Goal: Transaction & Acquisition: Purchase product/service

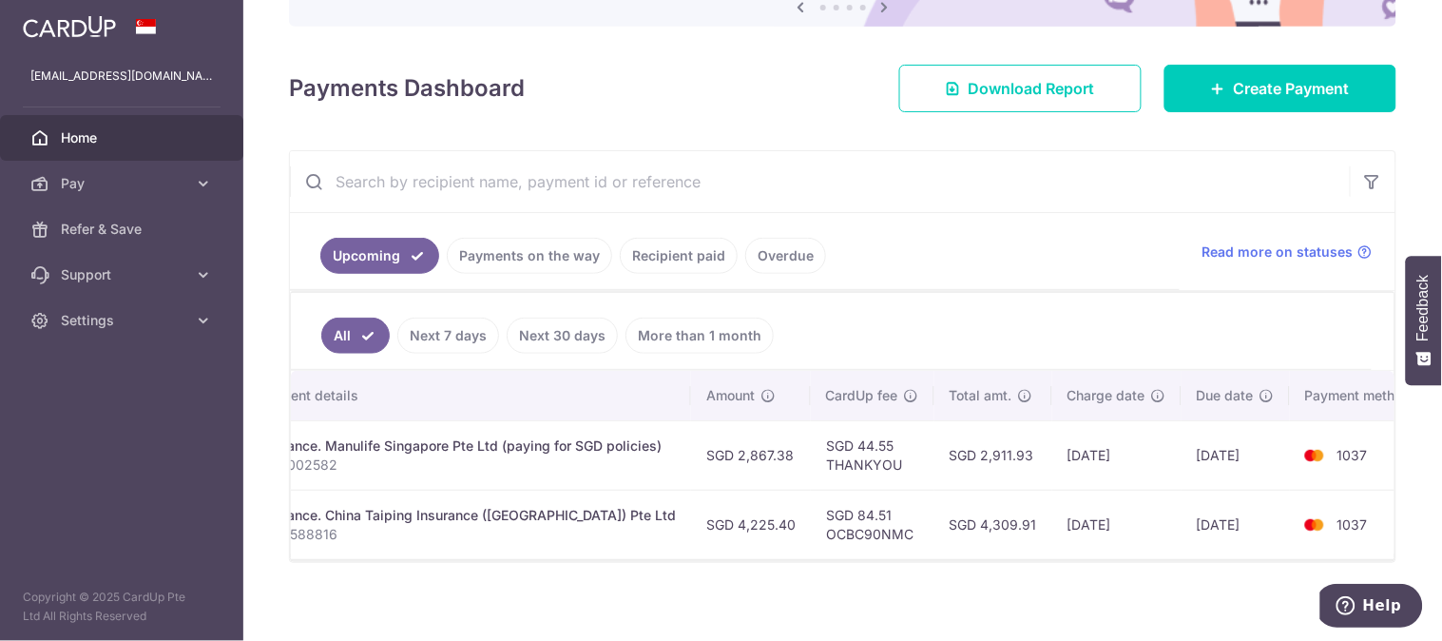
scroll to position [0, 462]
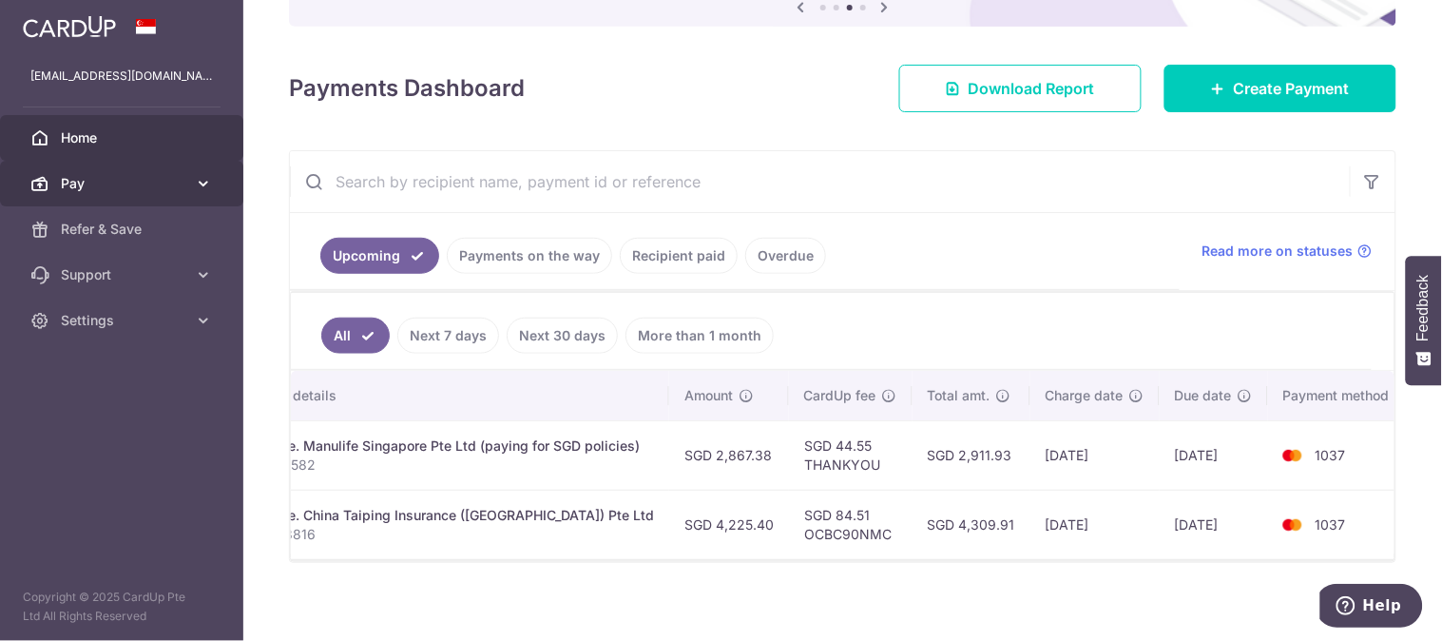
click at [135, 190] on span "Pay" at bounding box center [123, 183] width 125 height 19
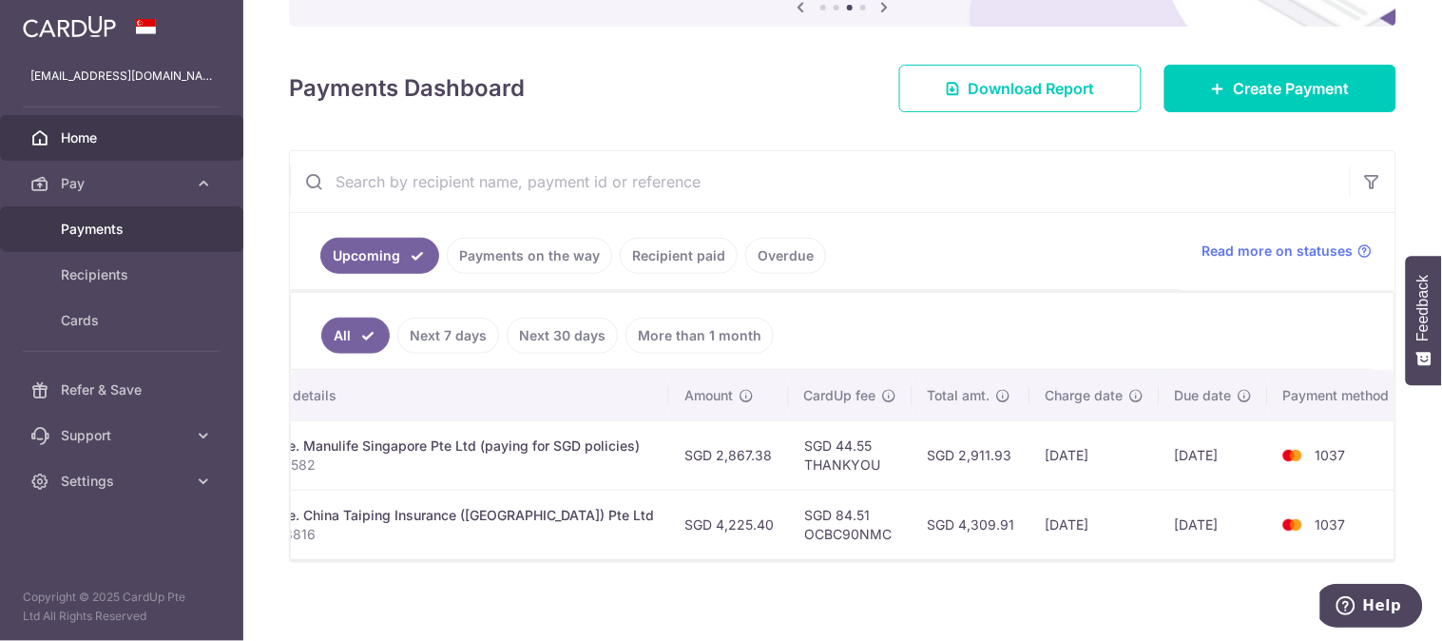
click at [117, 226] on span "Payments" at bounding box center [123, 229] width 125 height 19
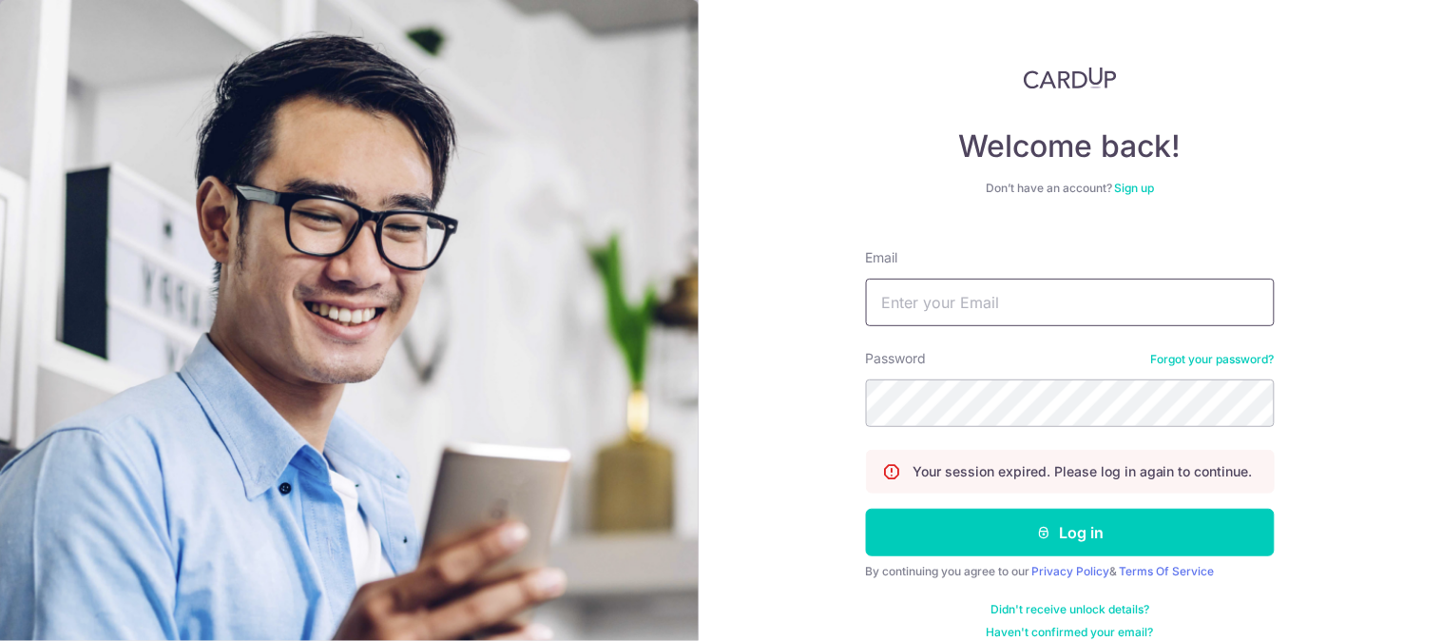
click at [1000, 305] on input "Email" at bounding box center [1070, 303] width 409 height 48
type input "[EMAIL_ADDRESS][DOMAIN_NAME]"
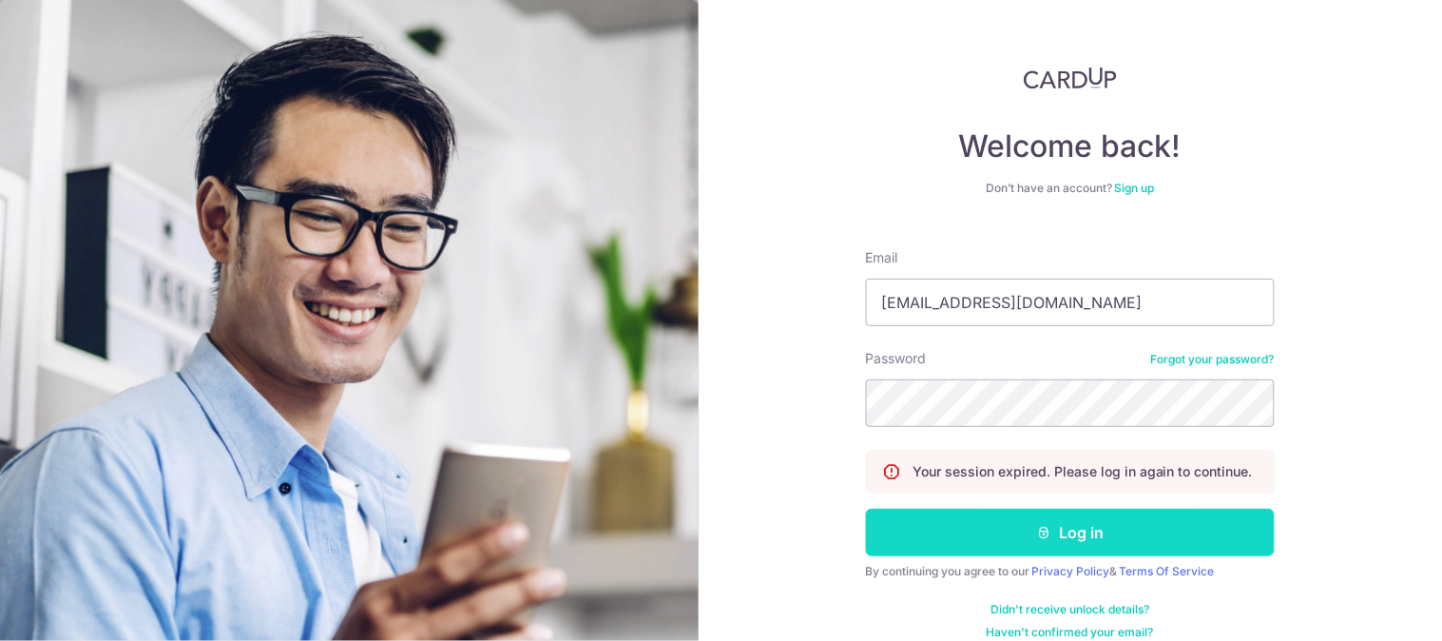
click at [1164, 549] on button "Log in" at bounding box center [1070, 533] width 409 height 48
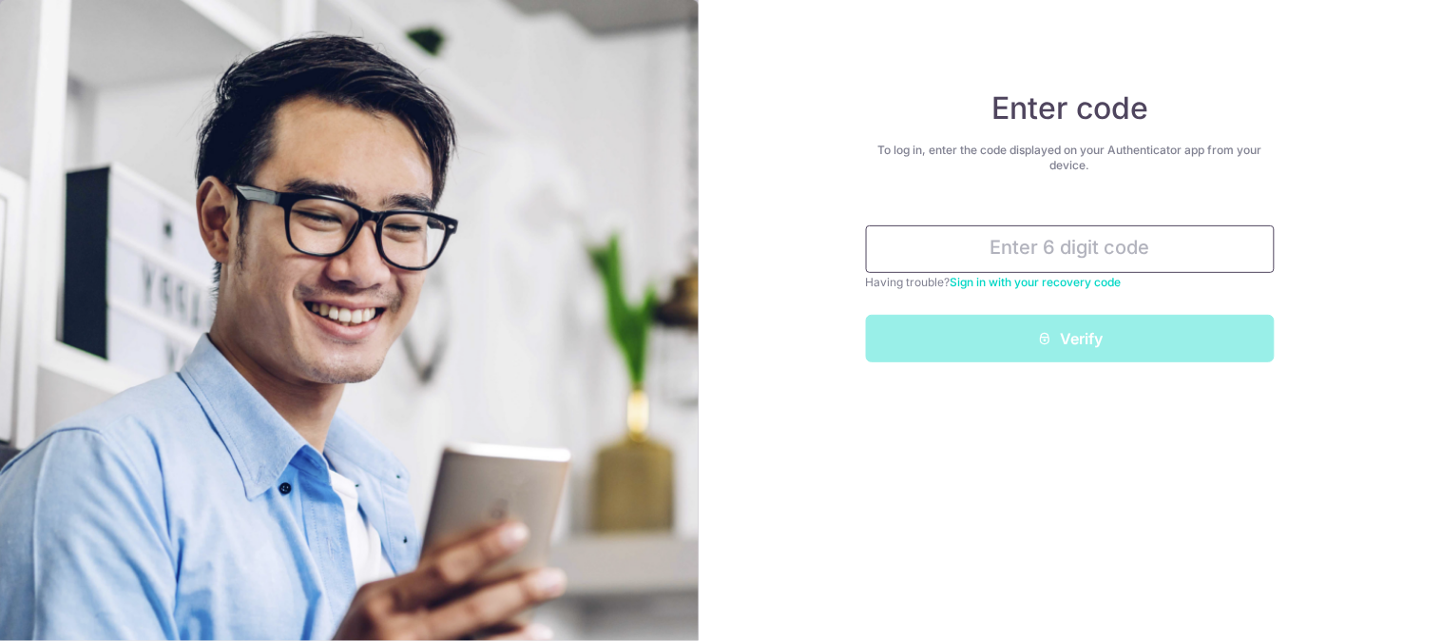
click at [1050, 229] on input "text" at bounding box center [1070, 249] width 409 height 48
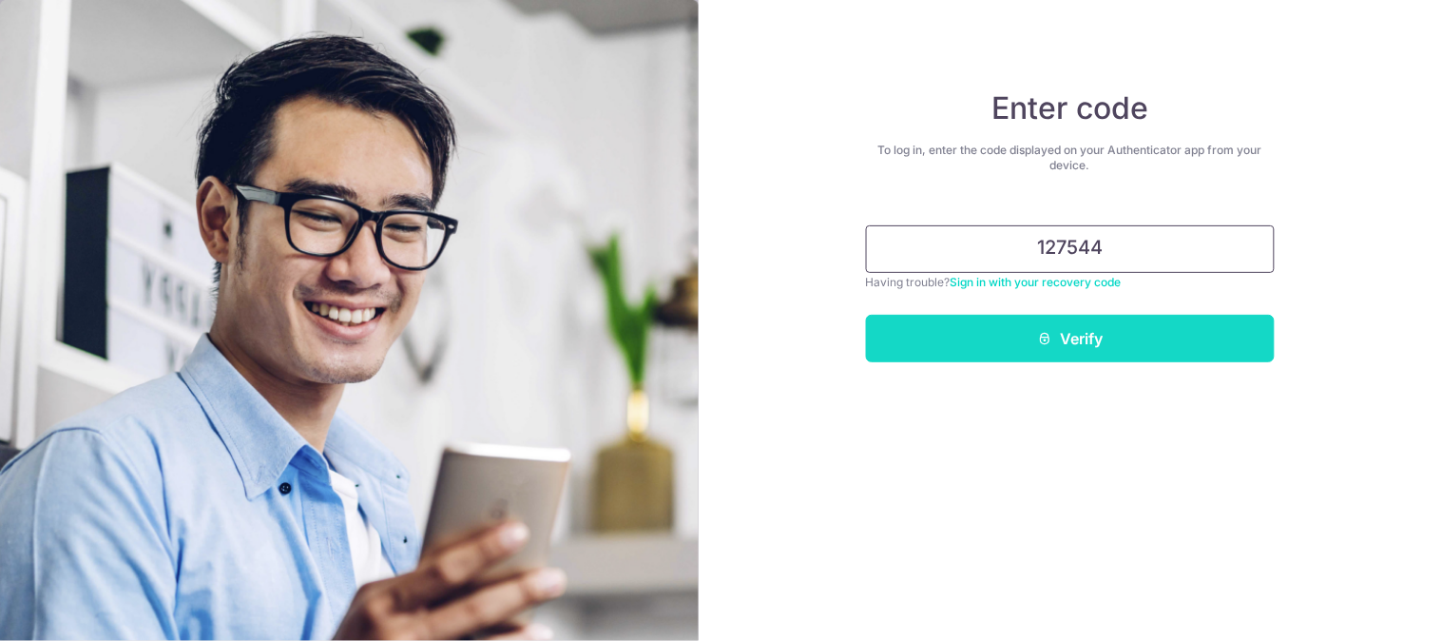
type input "127544"
click at [1103, 333] on button "Verify" at bounding box center [1070, 339] width 409 height 48
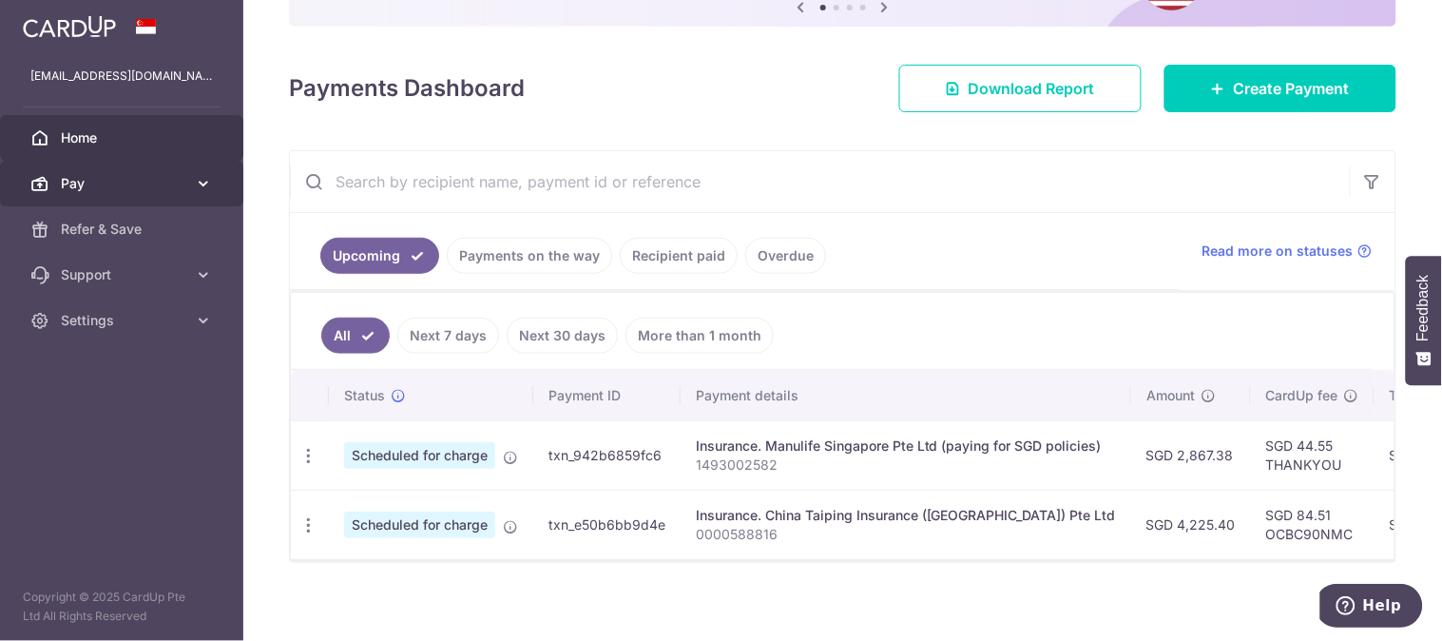
click at [82, 187] on span "Pay" at bounding box center [123, 183] width 125 height 19
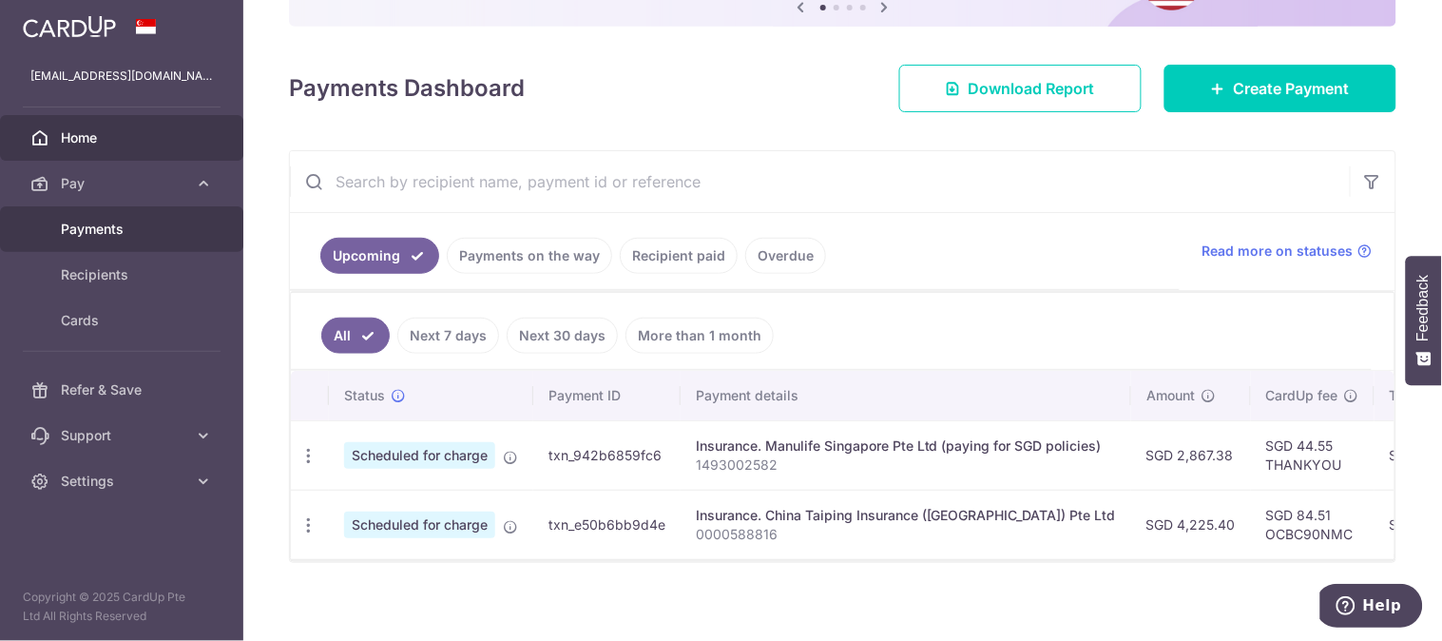
click at [93, 220] on span "Payments" at bounding box center [123, 229] width 125 height 19
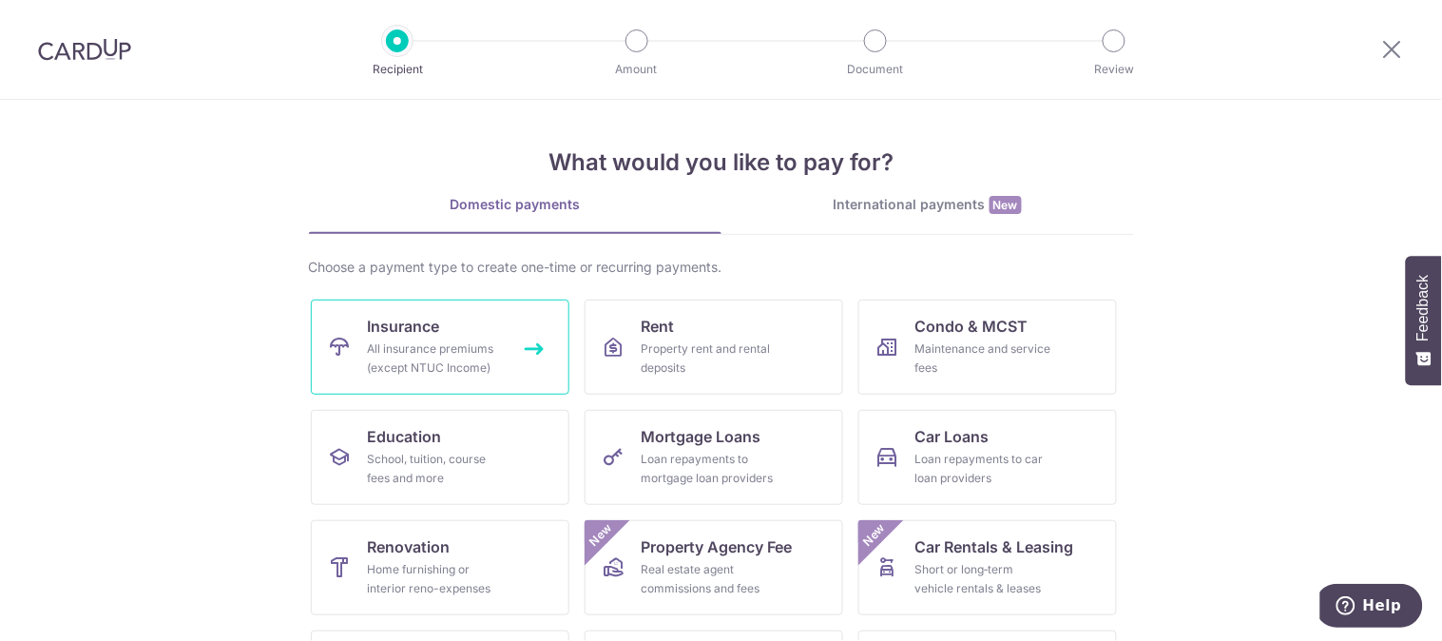
click at [376, 348] on div "All insurance premiums (except NTUC Income)" at bounding box center [436, 358] width 137 height 38
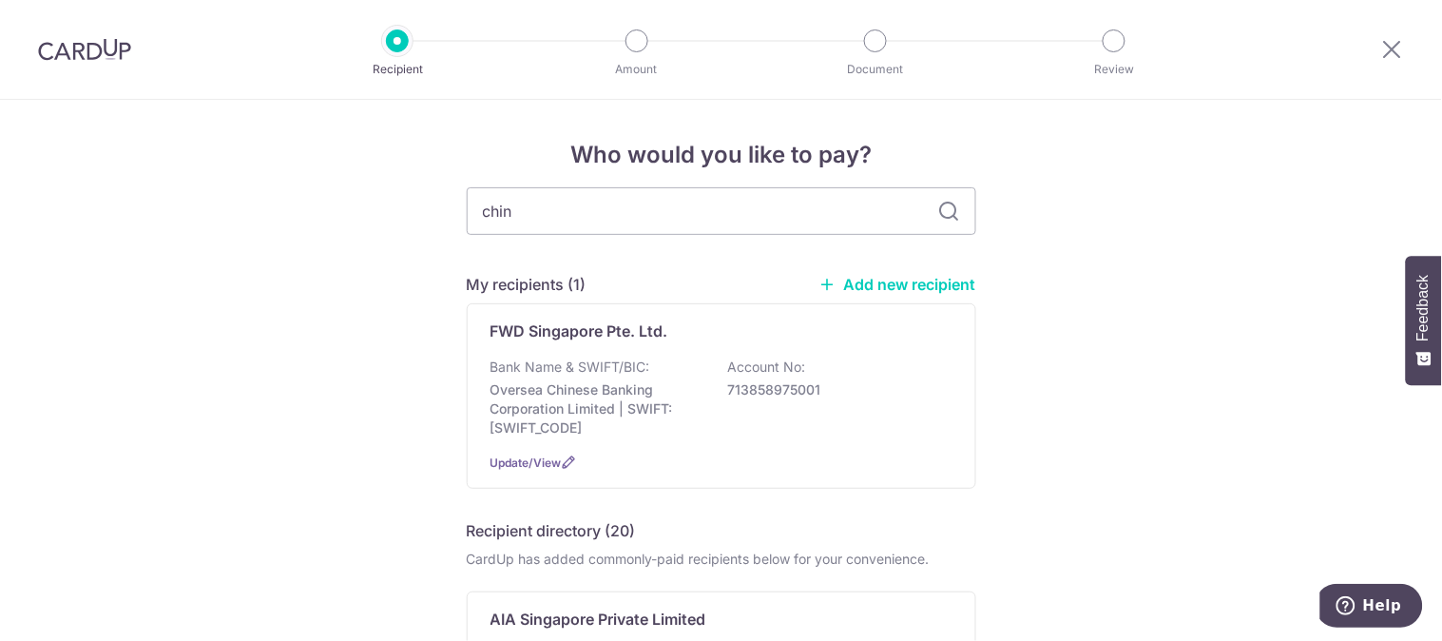
type input "china"
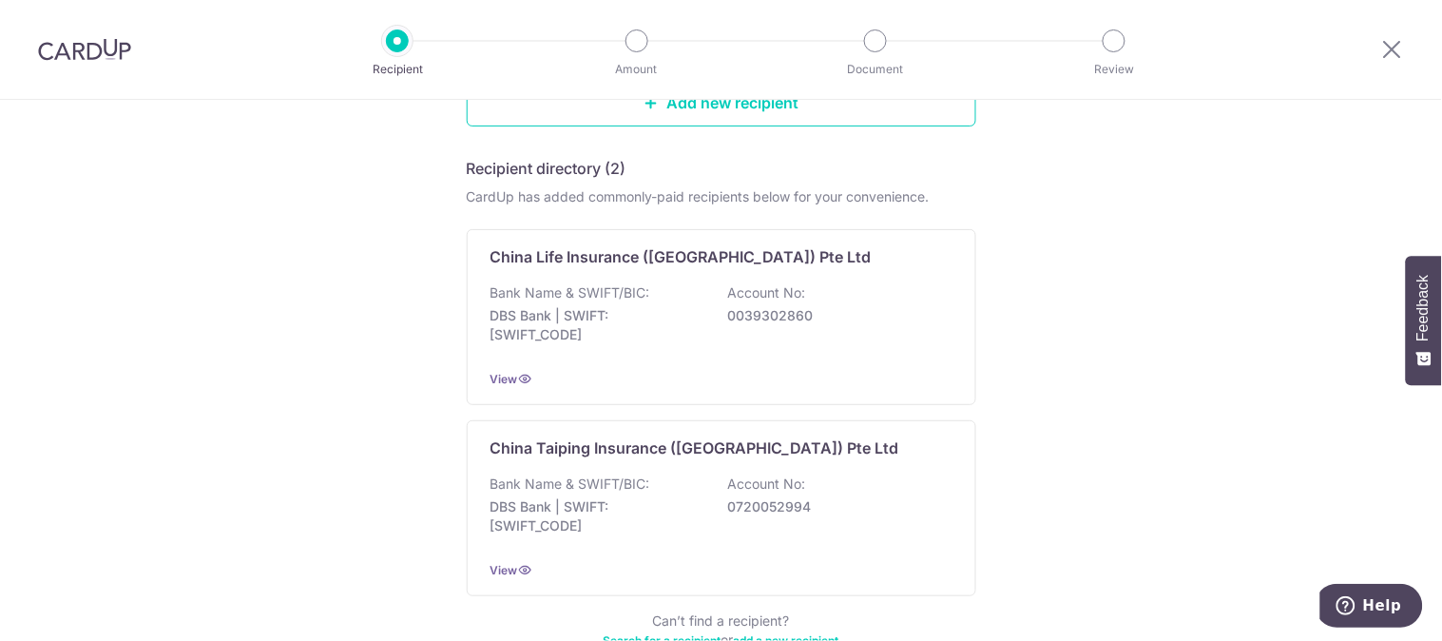
scroll to position [347, 0]
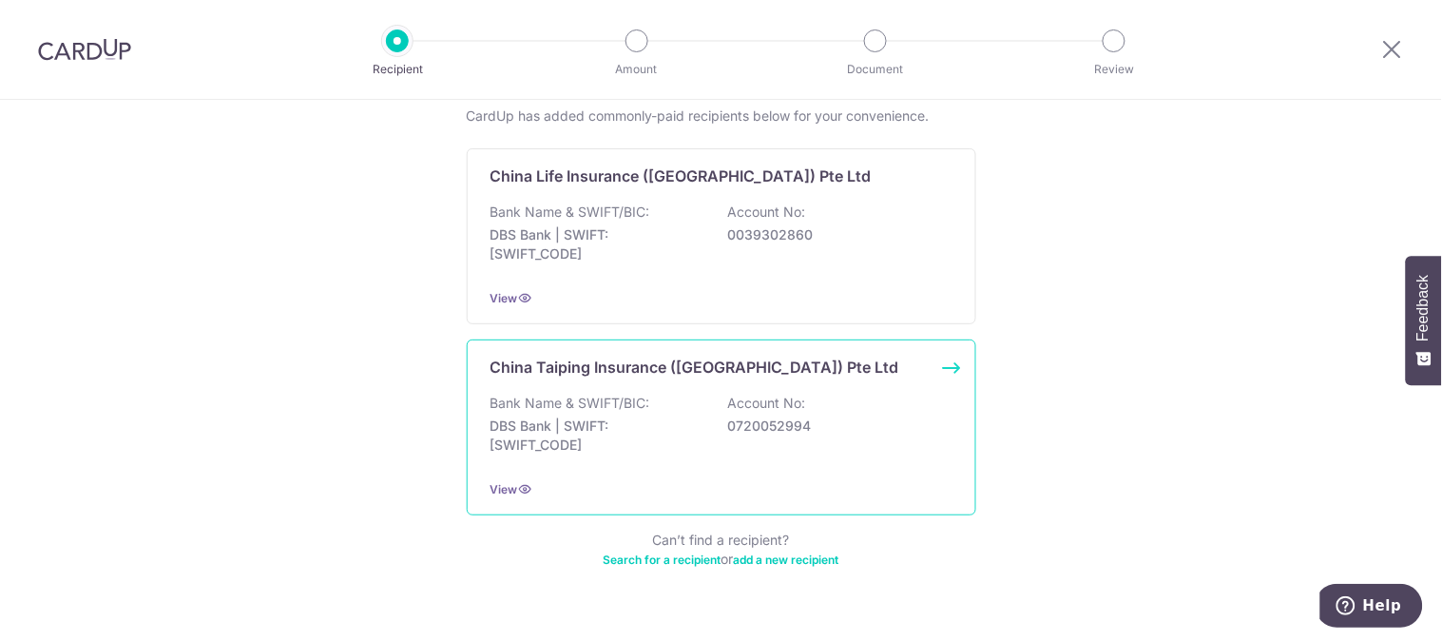
click at [603, 400] on p "Bank Name & SWIFT/BIC:" at bounding box center [571, 403] width 160 height 19
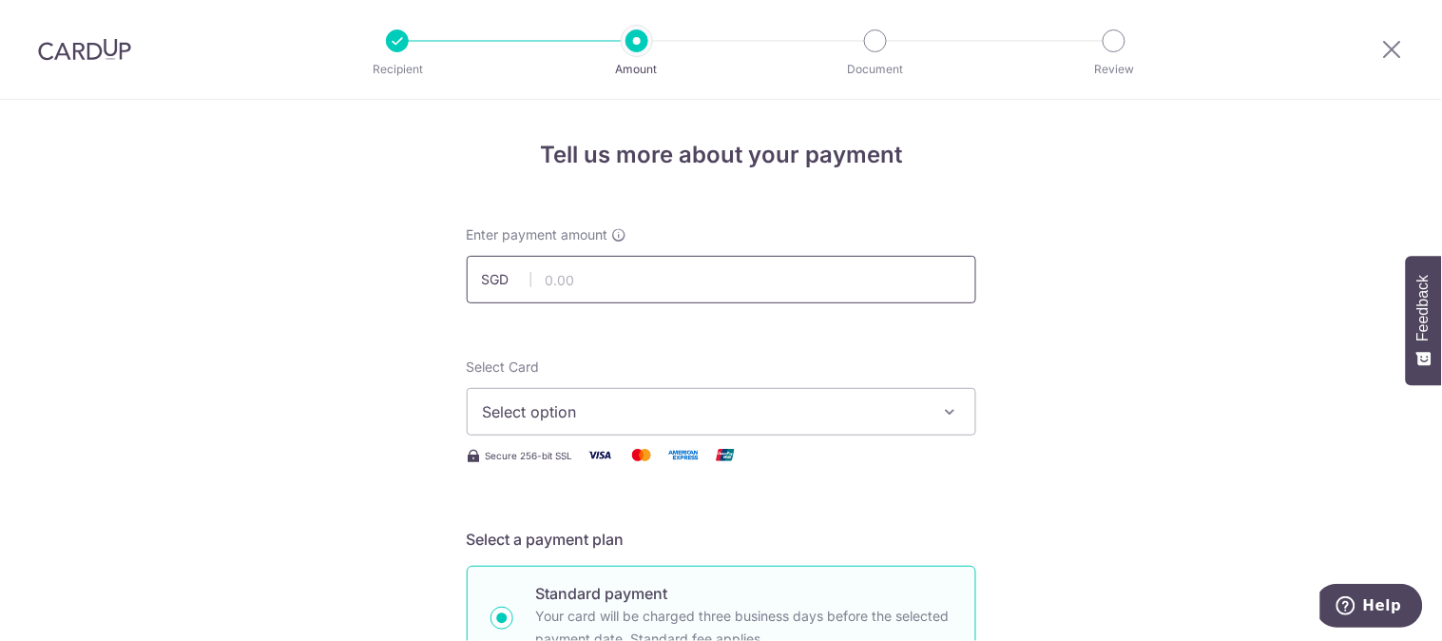
click at [677, 270] on input "text" at bounding box center [722, 280] width 510 height 48
click at [765, 433] on button "Select option" at bounding box center [722, 412] width 510 height 48
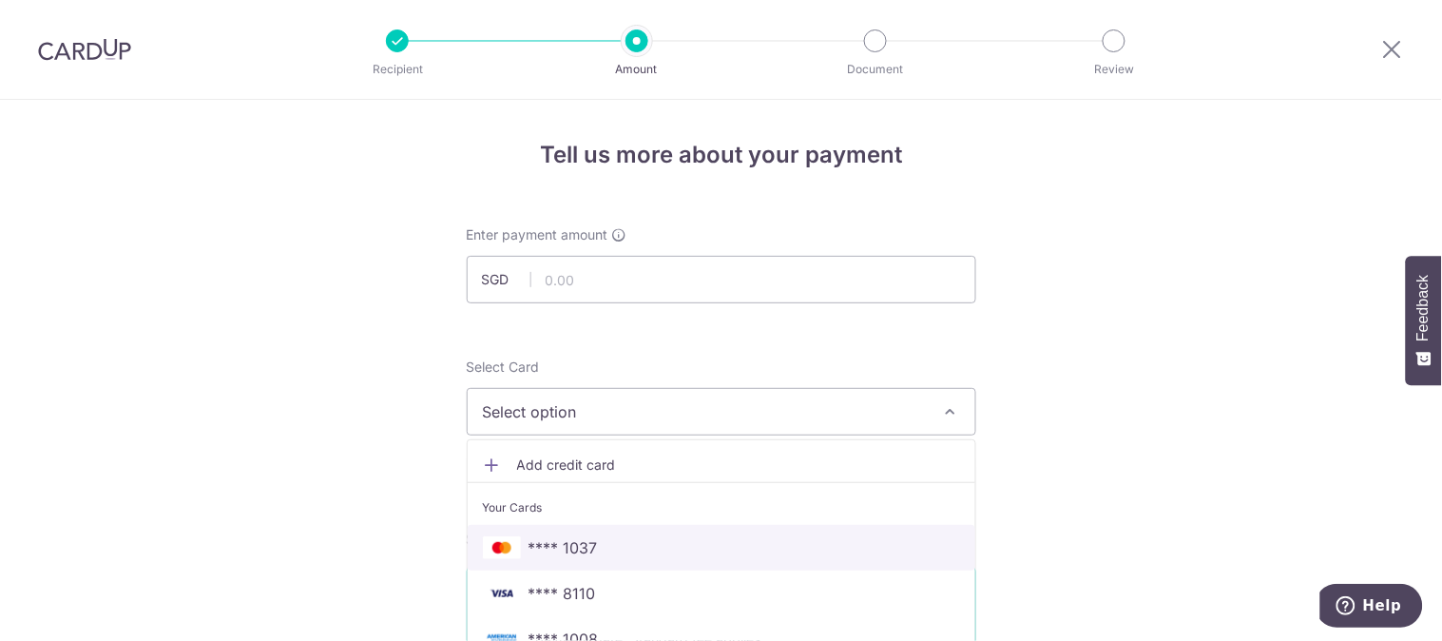
click at [664, 536] on span "**** 1037" at bounding box center [721, 547] width 477 height 23
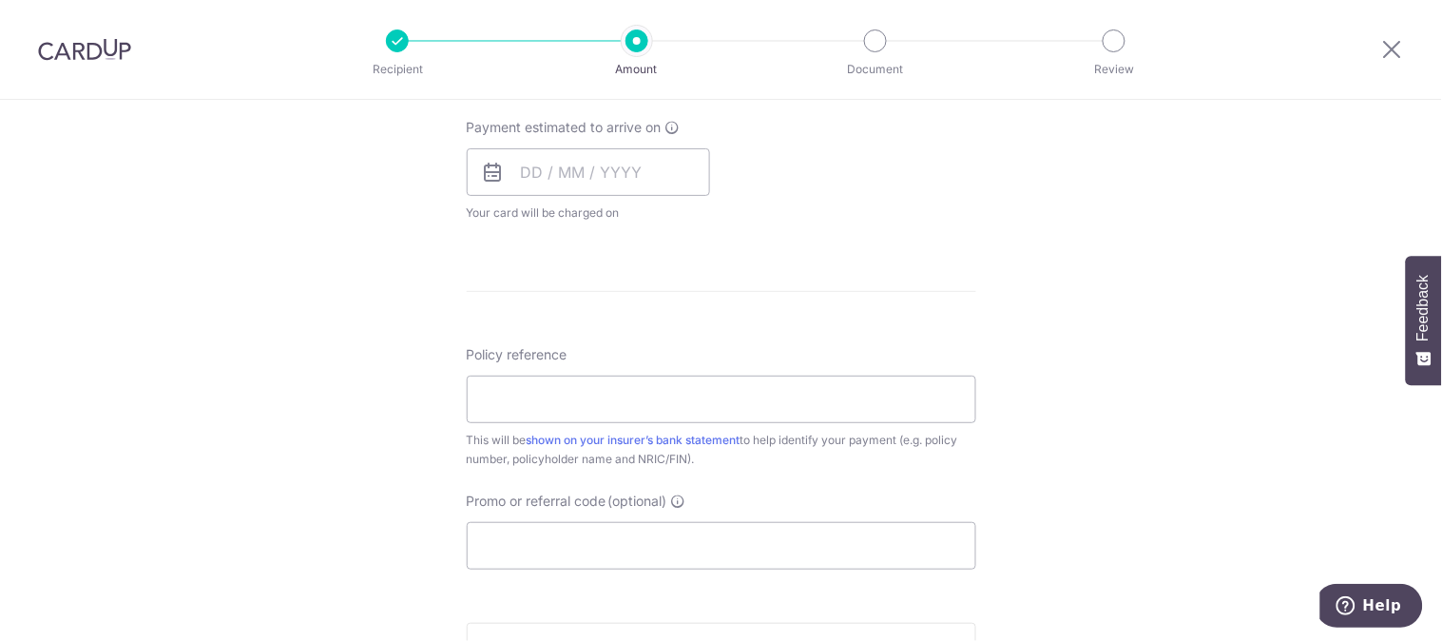
scroll to position [858, 0]
click at [594, 395] on input "Policy reference" at bounding box center [722, 398] width 510 height 48
drag, startPoint x: 594, startPoint y: 395, endPoint x: 665, endPoint y: 403, distance: 71.7
click at [665, 403] on input "Policy reference" at bounding box center [722, 398] width 510 height 48
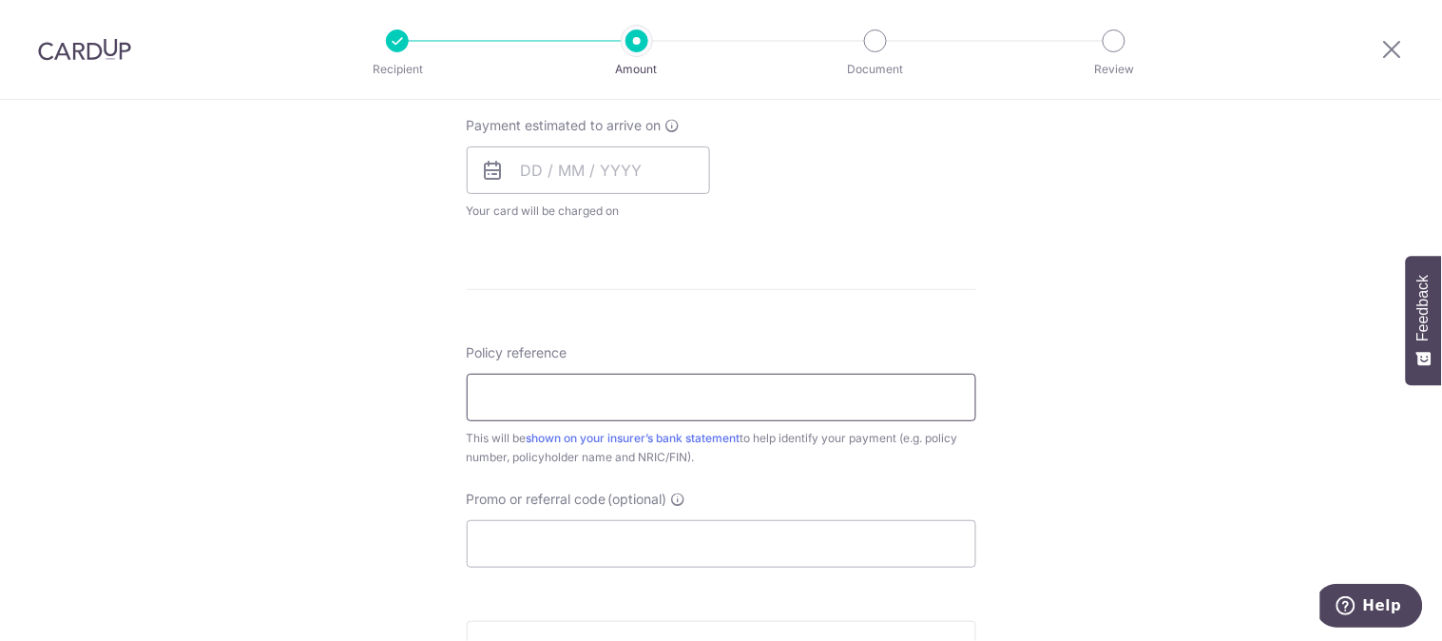
paste input "0000651795"
type input "0000651795"
click at [1011, 386] on div "Tell us more about your payment Enter payment amount SGD Select Card **** 1037 …" at bounding box center [721, 101] width 1442 height 1720
click at [634, 556] on input "Promo or referral code (optional)" at bounding box center [722, 544] width 510 height 48
paste input "OCBC90NMC"
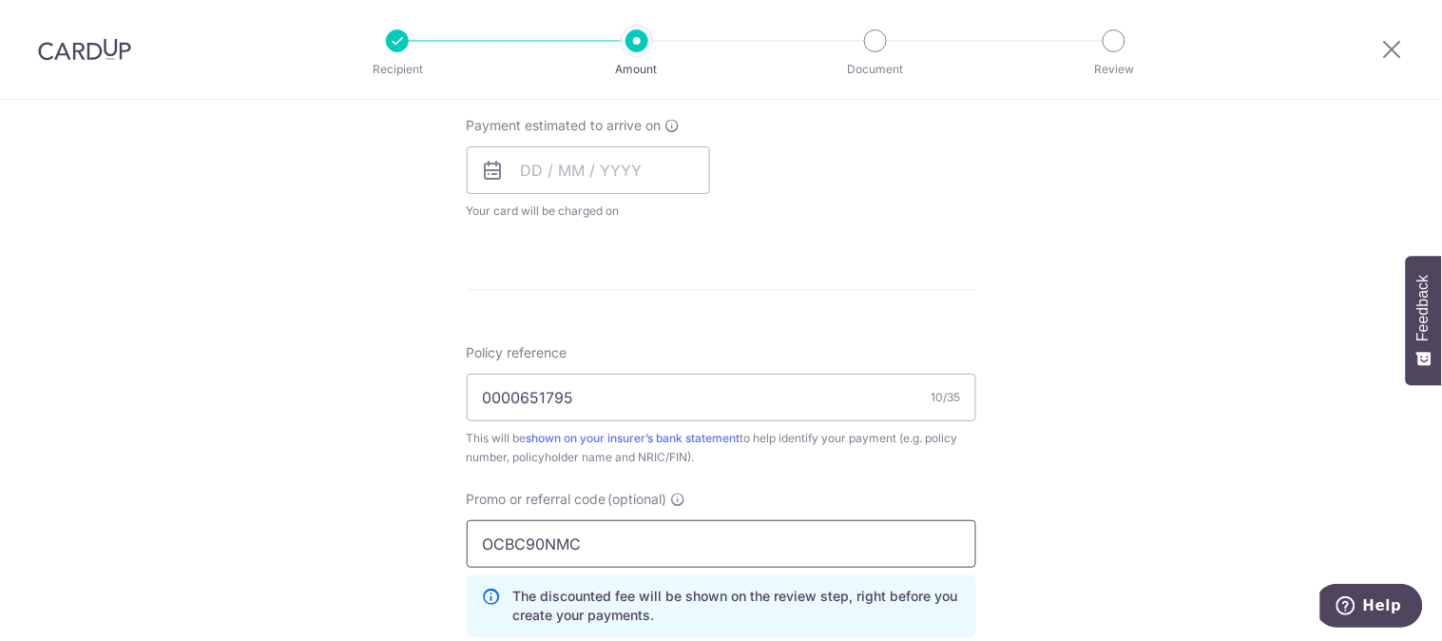
type input "OCBC90NMC"
click at [1071, 404] on div "Tell us more about your payment Enter payment amount SGD Select Card **** 1037 …" at bounding box center [721, 143] width 1442 height 1805
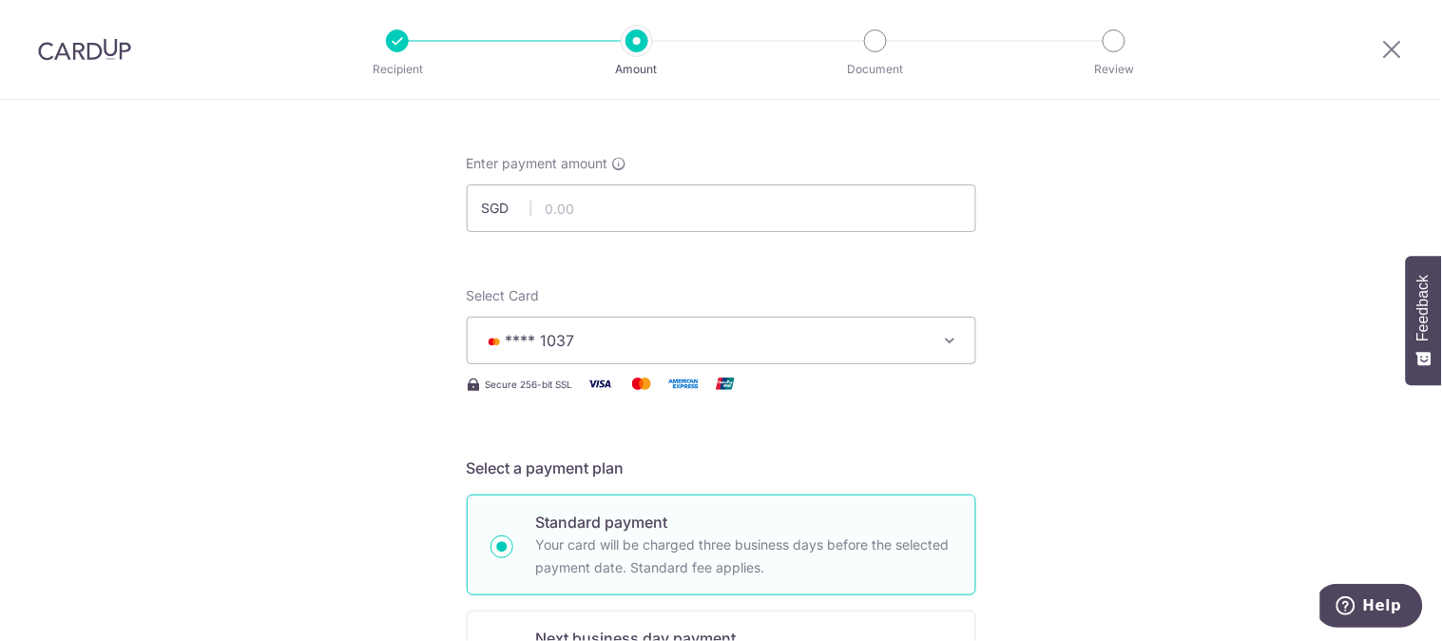
scroll to position [0, 0]
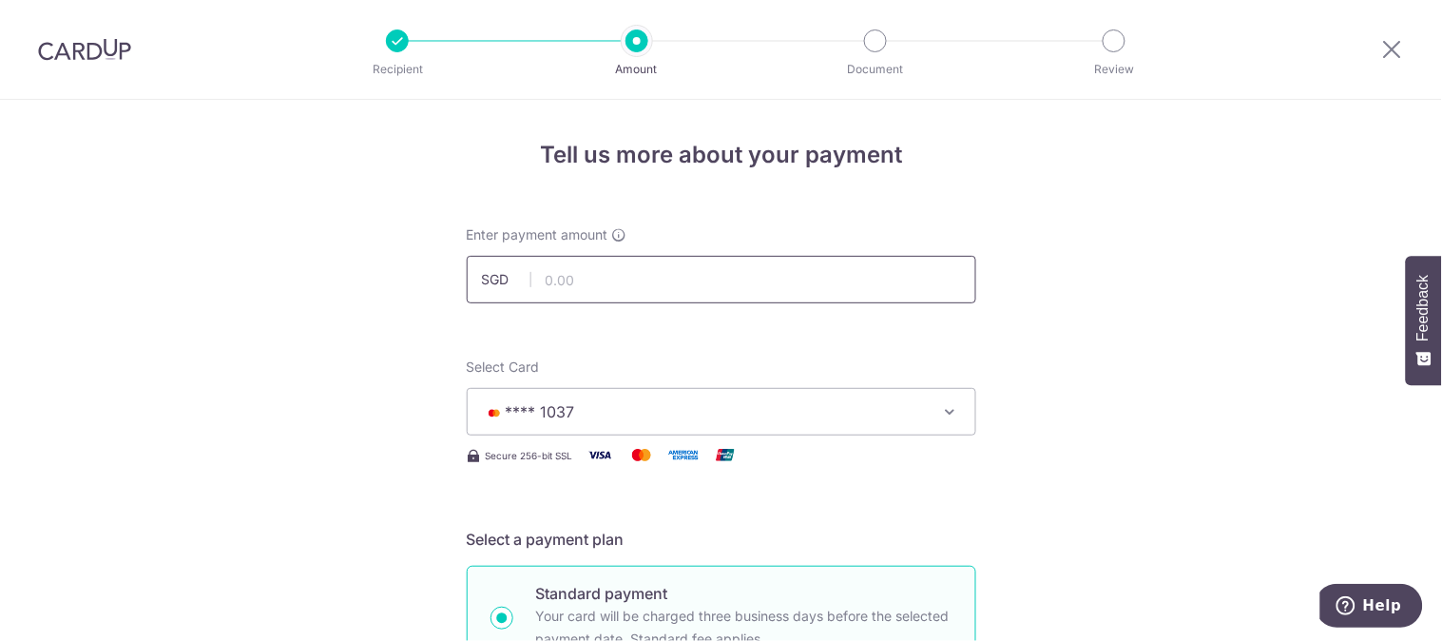
click at [611, 262] on input "text" at bounding box center [722, 280] width 510 height 48
paste input "2096.45"
type input "2,096.45"
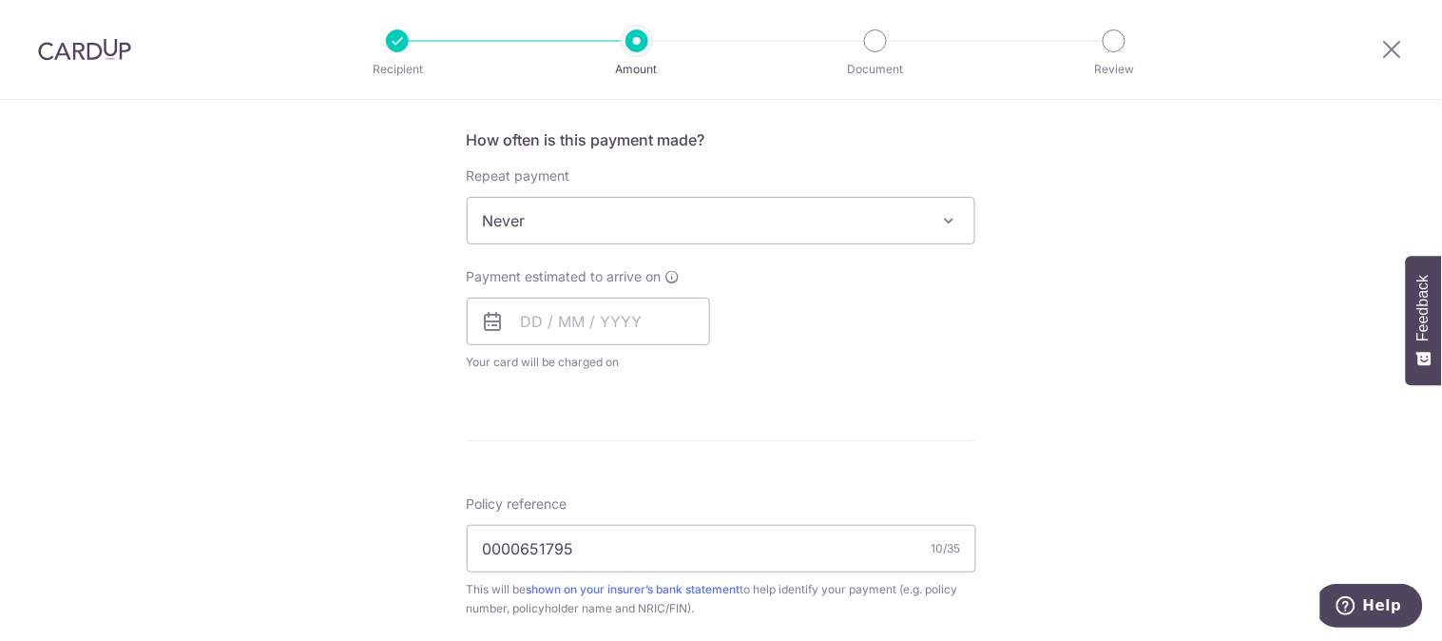
scroll to position [787, 0]
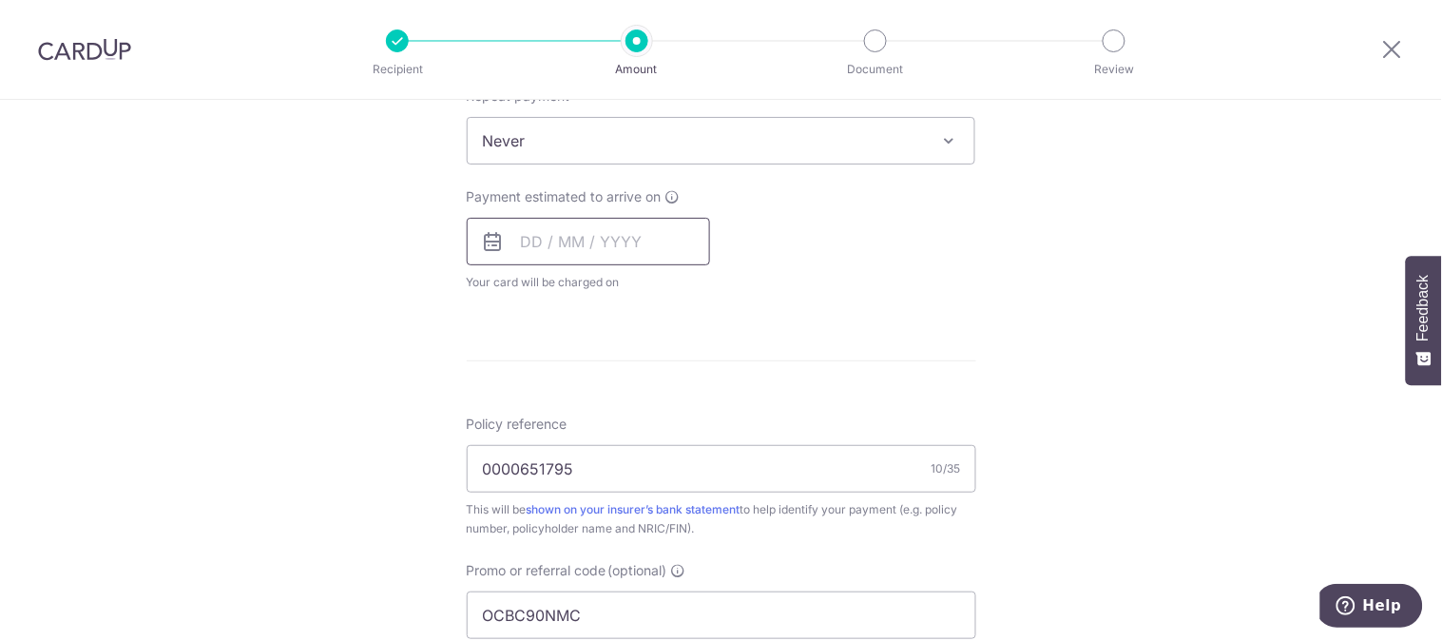
click at [535, 231] on input "text" at bounding box center [588, 242] width 243 height 48
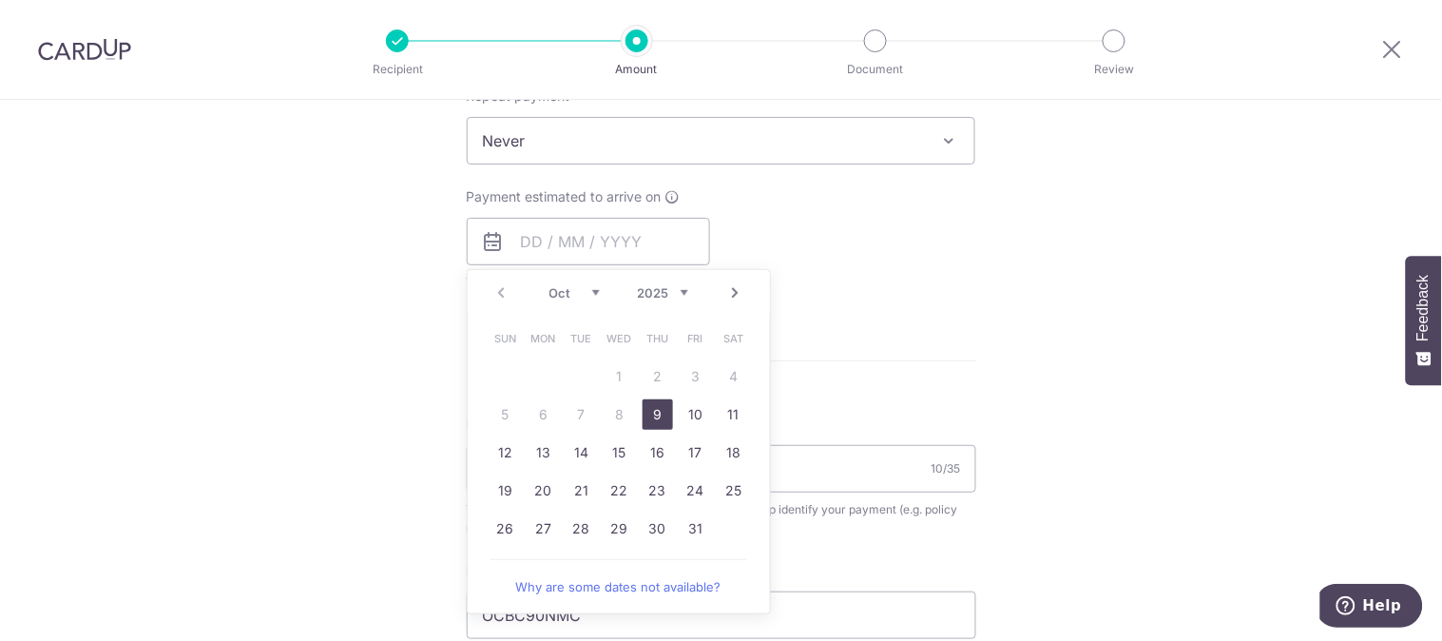
click at [656, 422] on link "9" at bounding box center [658, 414] width 30 height 30
type input "09/10/2025"
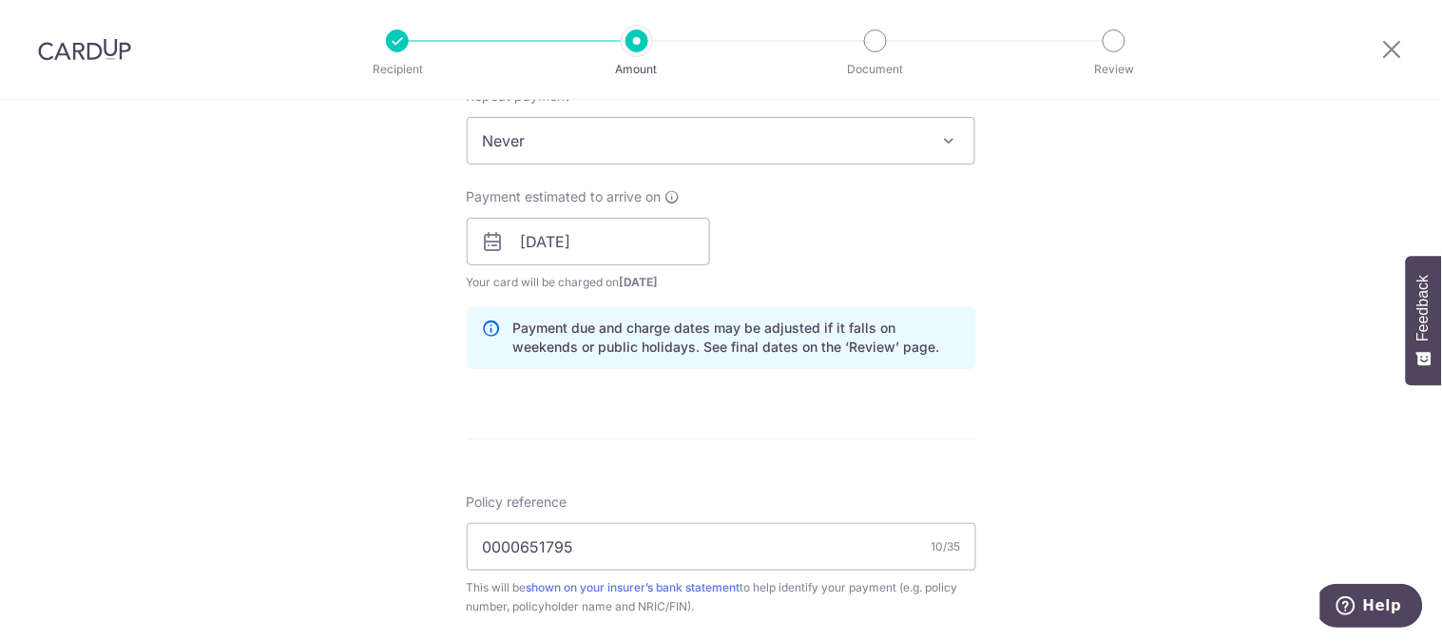
click at [1132, 376] on div "Tell us more about your payment Enter payment amount SGD 2,096.45 2096.45 Selec…" at bounding box center [721, 254] width 1442 height 1883
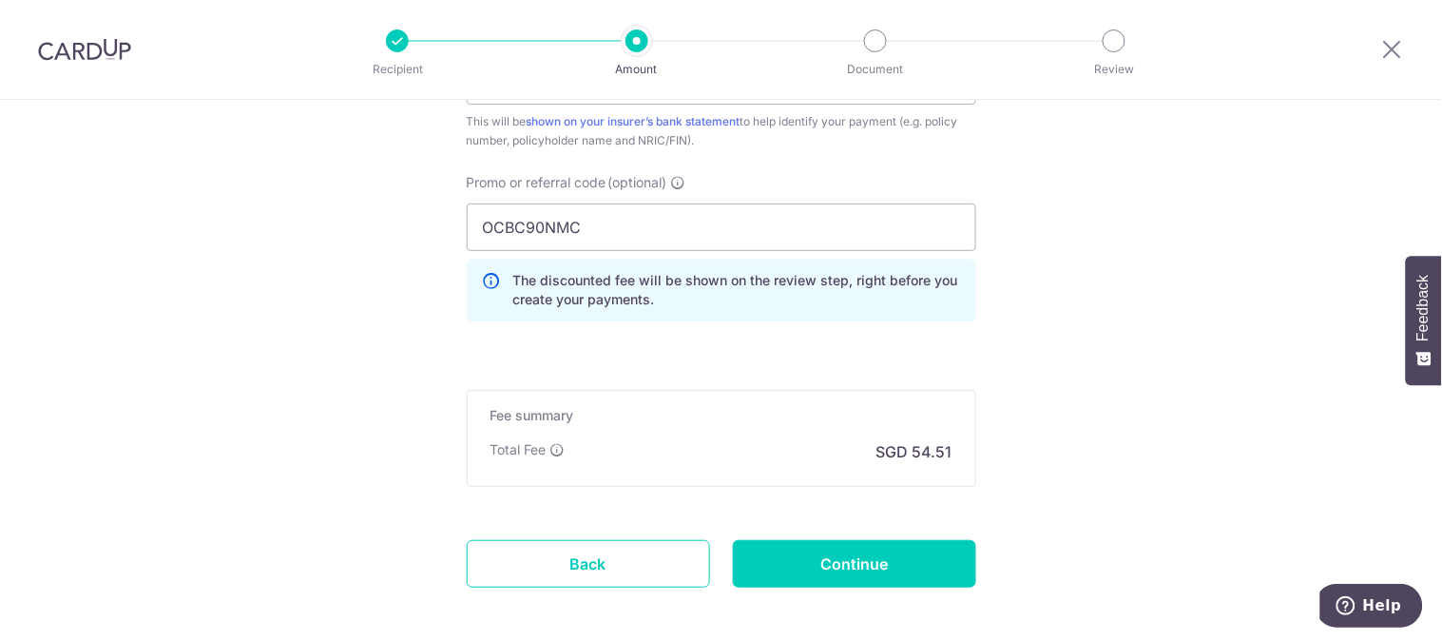
scroll to position [1250, 0]
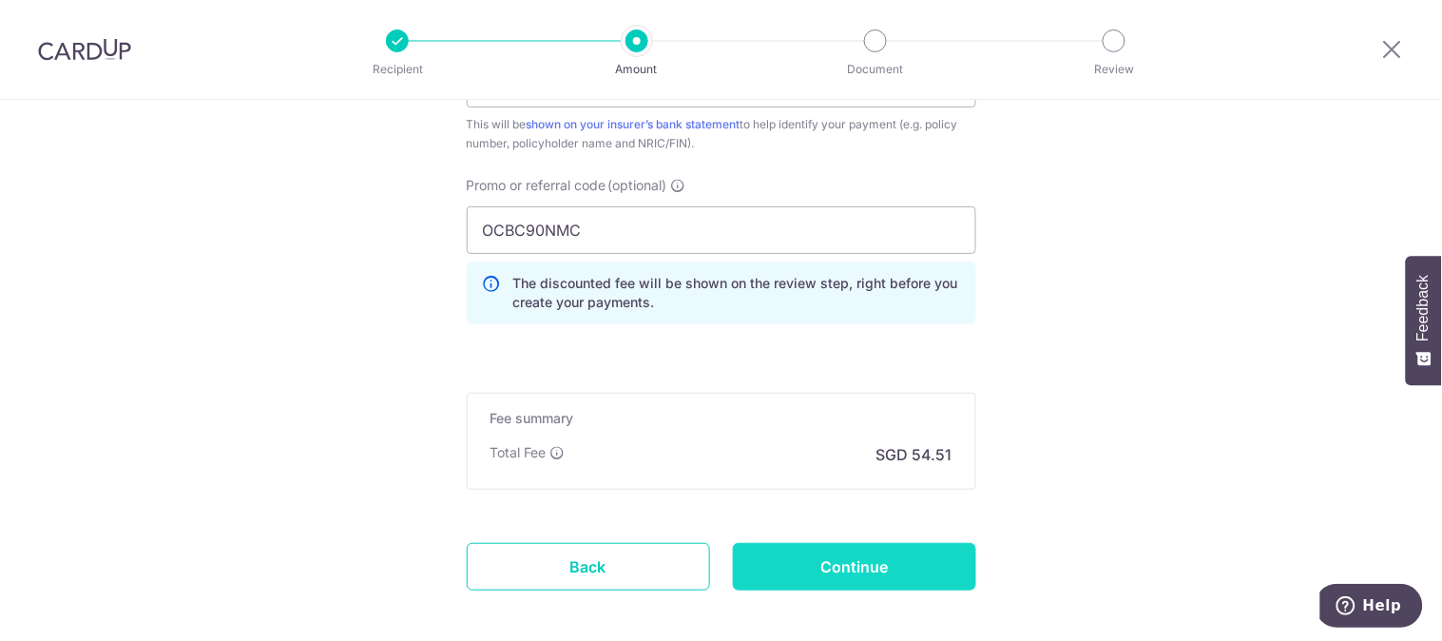
click at [866, 554] on input "Continue" at bounding box center [854, 567] width 243 height 48
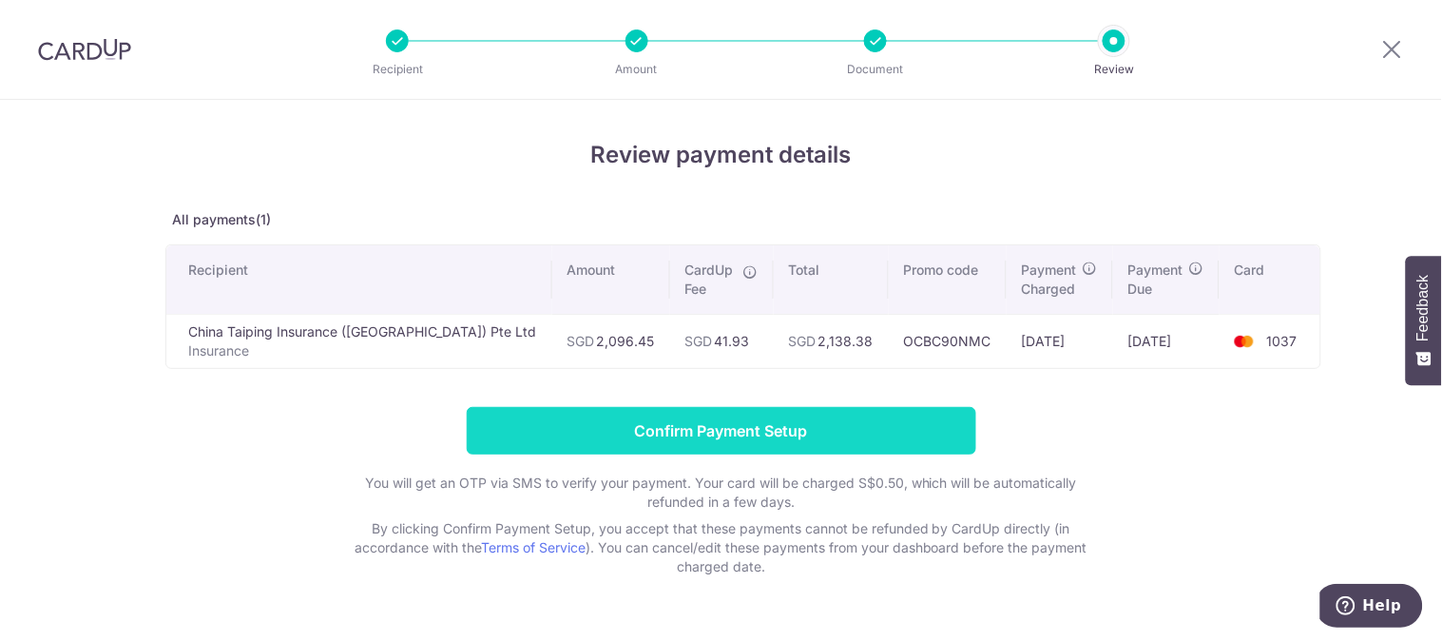
click at [853, 441] on input "Confirm Payment Setup" at bounding box center [722, 431] width 510 height 48
